Goal: Navigation & Orientation: Find specific page/section

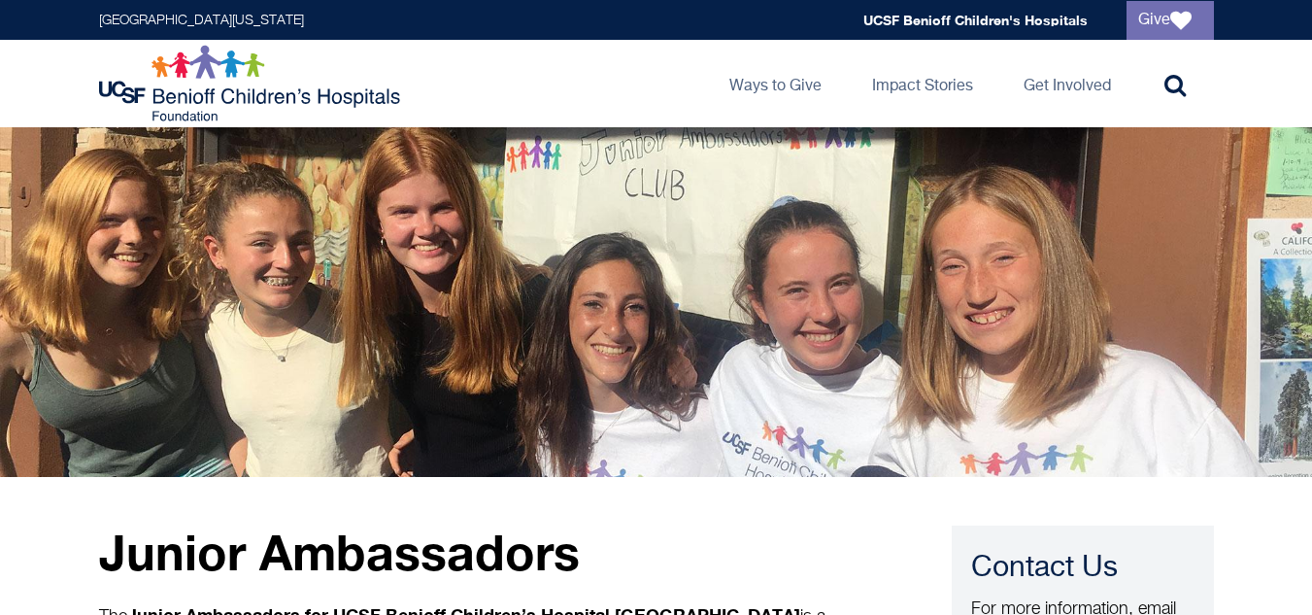
click at [226, 60] on img at bounding box center [252, 84] width 306 height 78
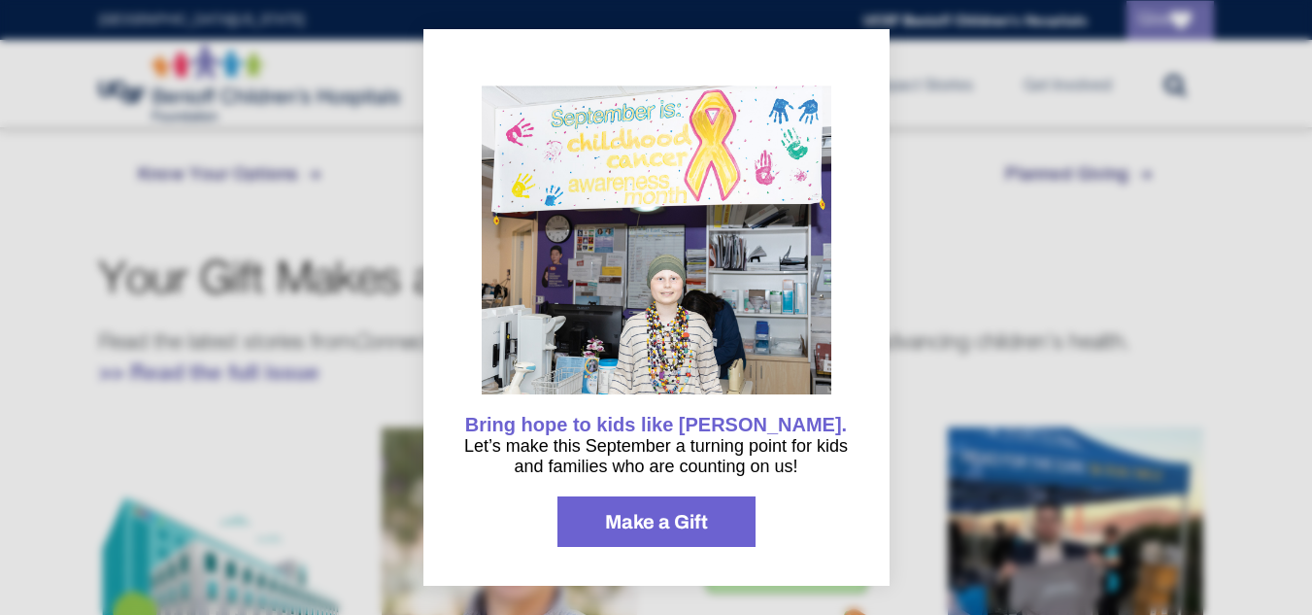
scroll to position [1068, 0]
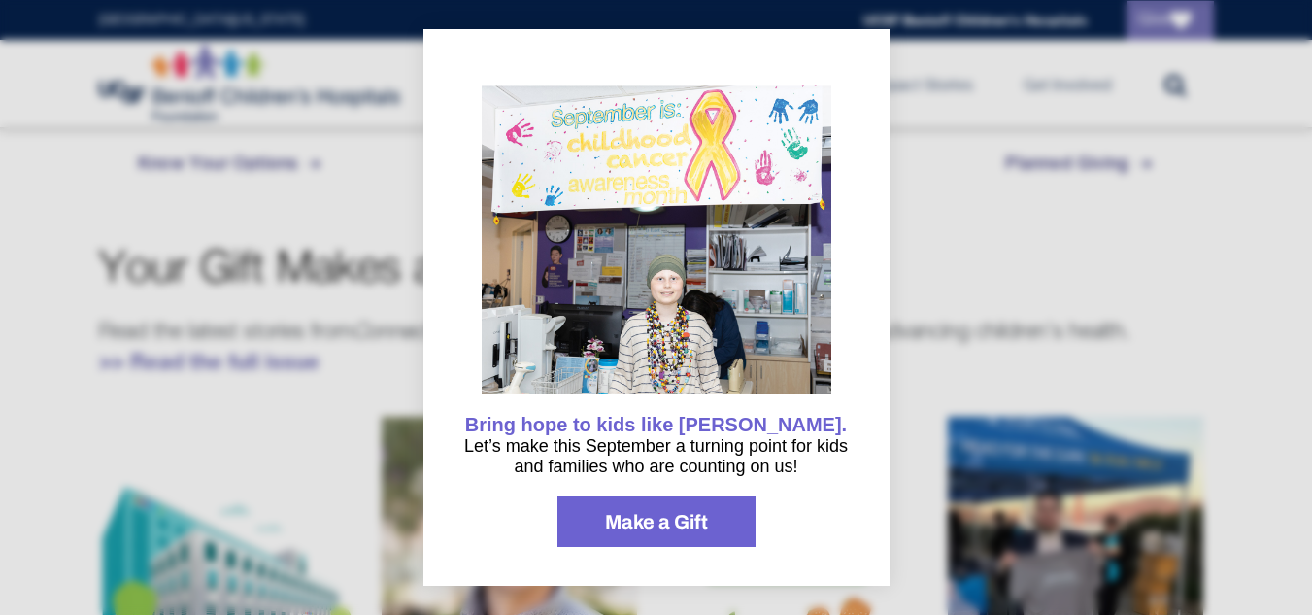
click at [984, 106] on div at bounding box center [656, 307] width 1312 height 615
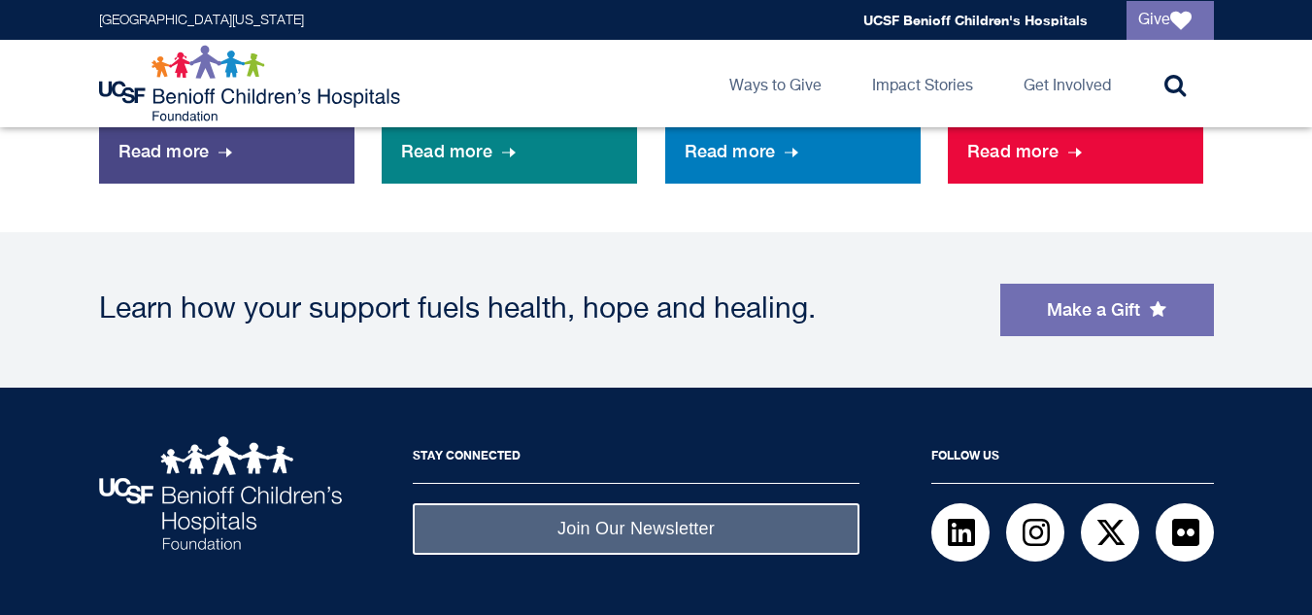
scroll to position [1809, 0]
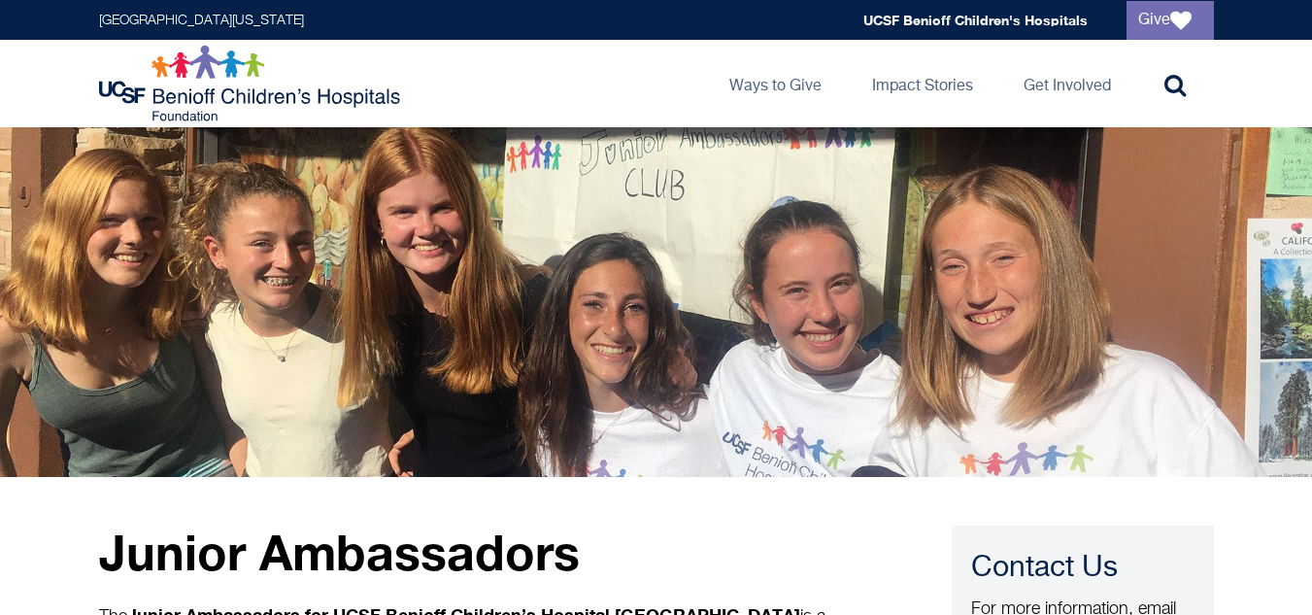
click at [212, 73] on img at bounding box center [252, 84] width 306 height 78
